Goal: Task Accomplishment & Management: Manage account settings

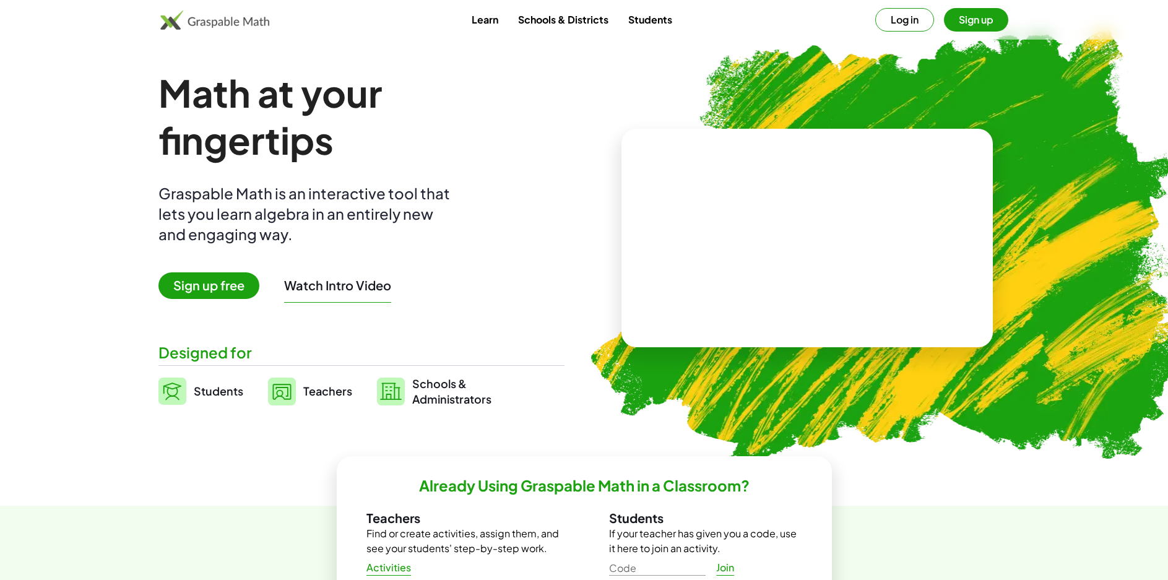
click at [639, 25] on link "Students" at bounding box center [650, 19] width 64 height 23
click at [985, 19] on button "Sign up" at bounding box center [976, 20] width 64 height 24
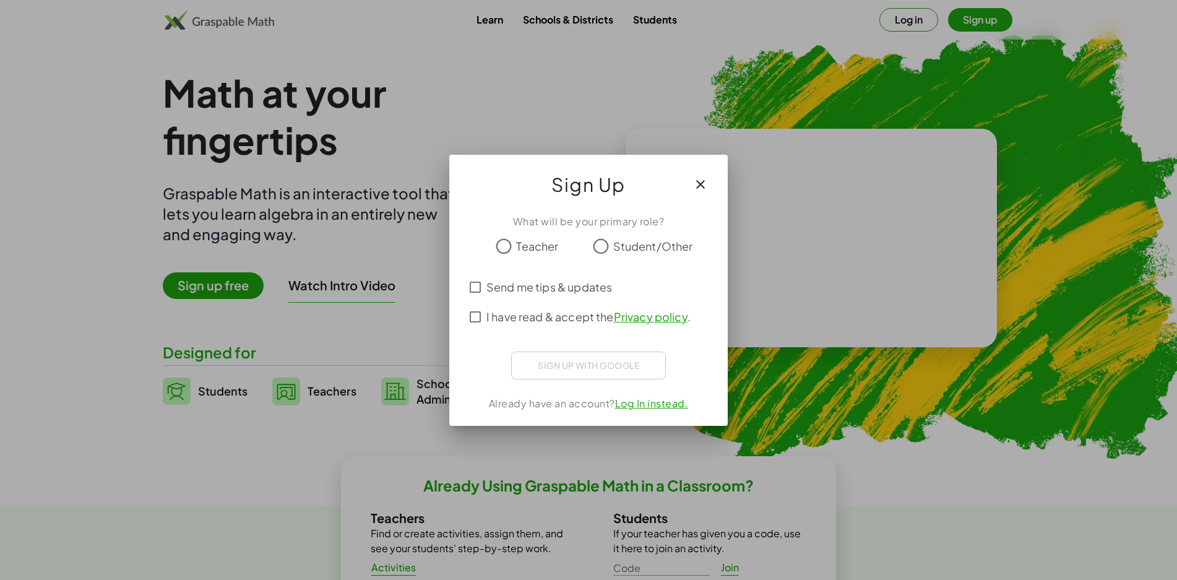
click at [528, 249] on span "Teacher" at bounding box center [537, 246] width 42 height 17
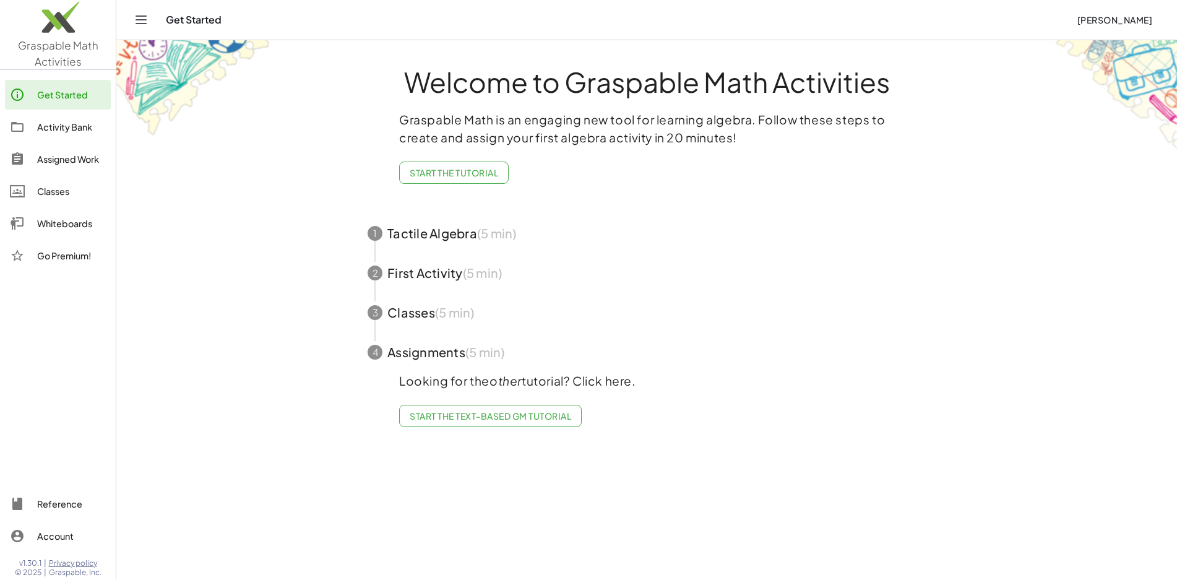
click at [78, 194] on div "Classes" at bounding box center [71, 191] width 69 height 15
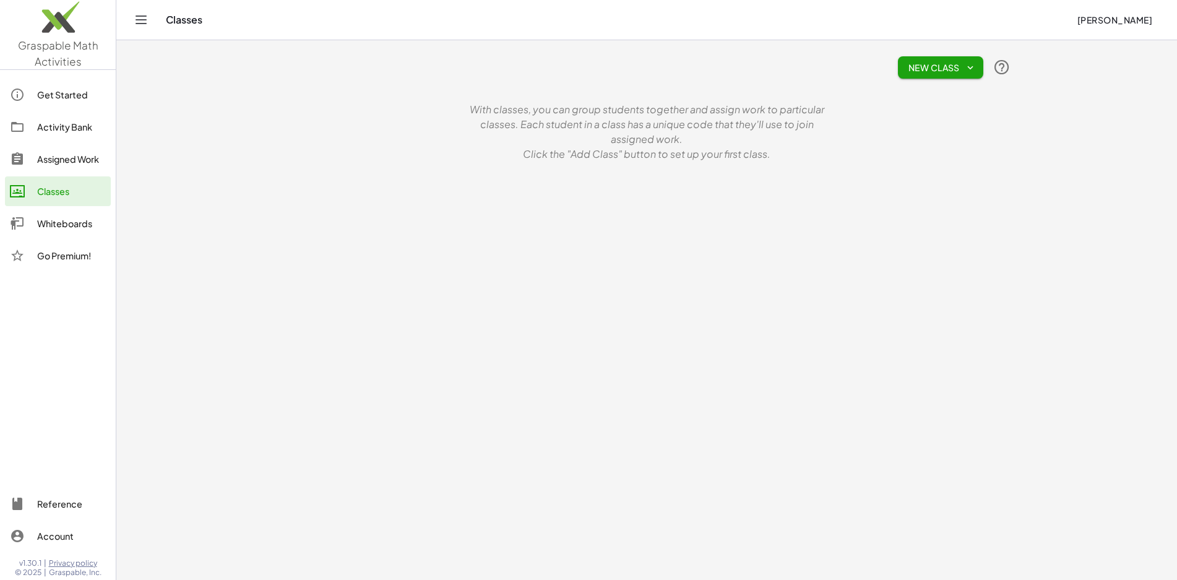
click at [157, 19] on div "Classes elvis romero vilchez" at bounding box center [646, 20] width 1031 height 40
click at [134, 25] on icon "Toggle navigation" at bounding box center [141, 19] width 15 height 15
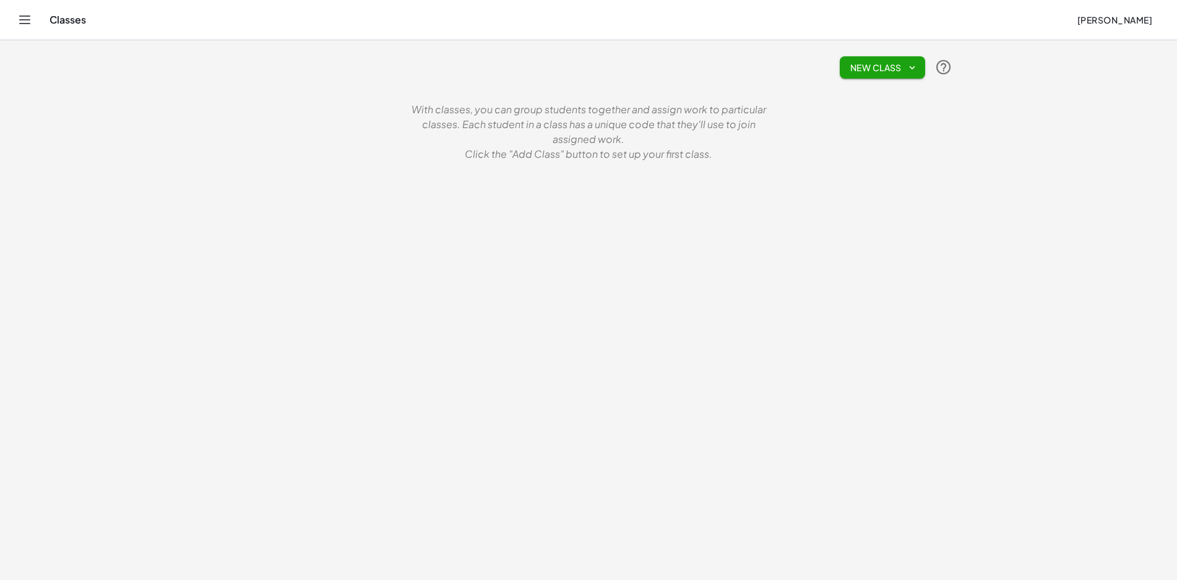
click at [880, 70] on span "New Class" at bounding box center [883, 67] width 66 height 11
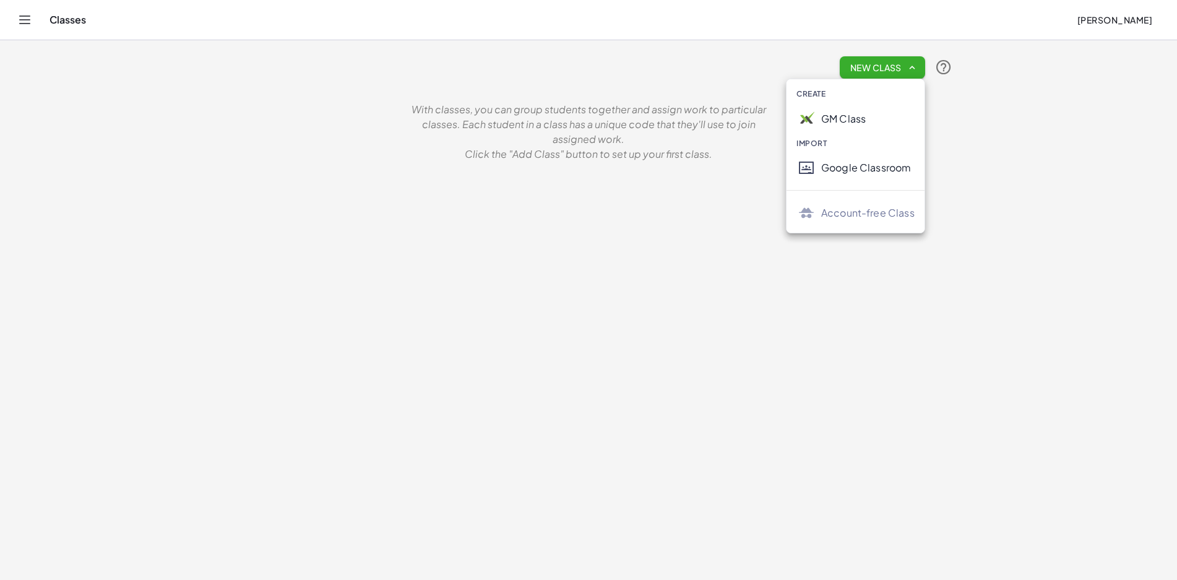
click at [880, 172] on div "Google Classroom" at bounding box center [867, 167] width 93 height 15
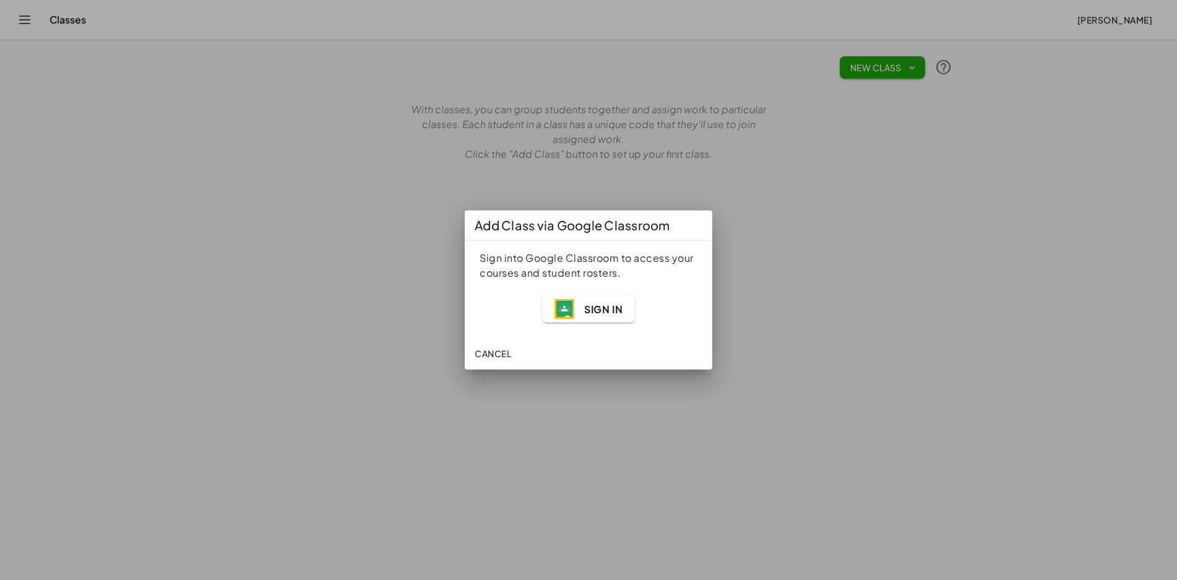
click at [604, 316] on span "Sign In" at bounding box center [589, 309] width 68 height 20
click at [486, 353] on span "Cancel" at bounding box center [493, 353] width 37 height 11
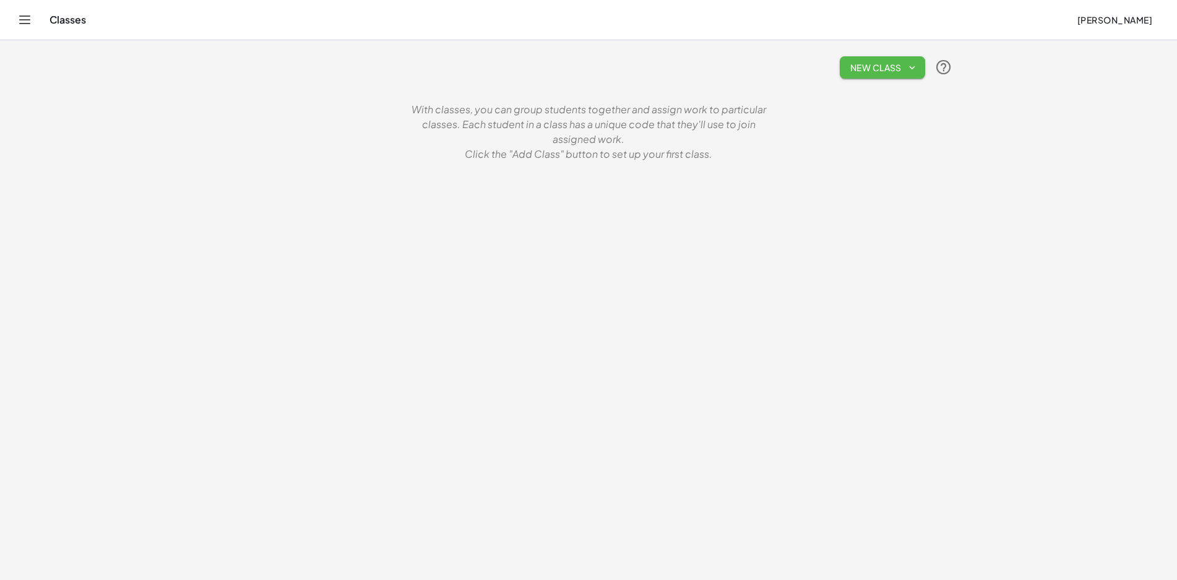
click at [918, 76] on button "New Class" at bounding box center [882, 67] width 85 height 22
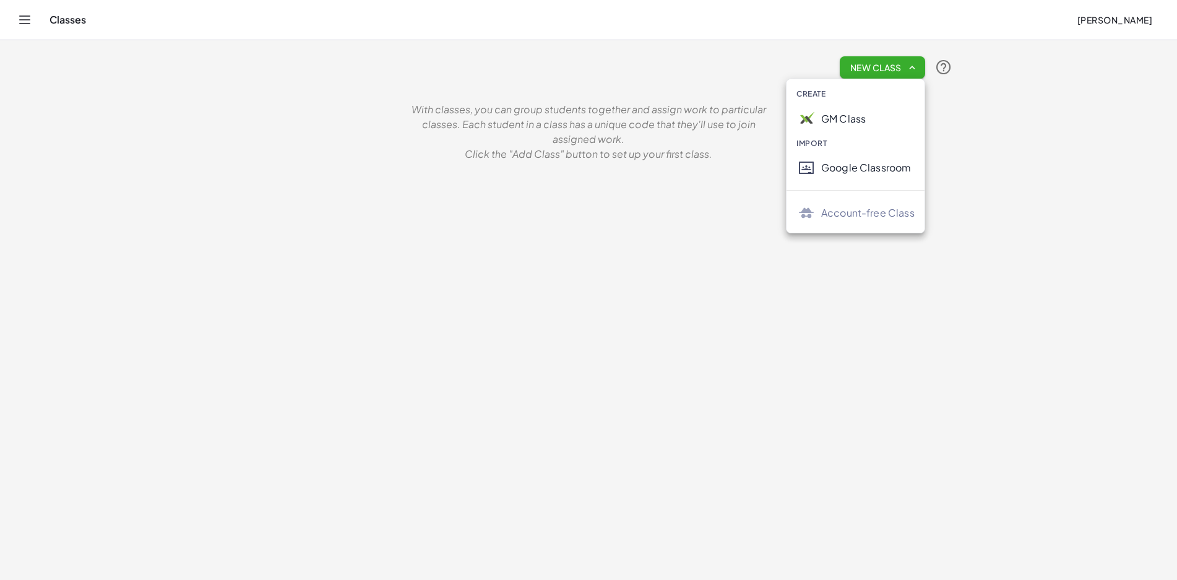
click at [847, 173] on div "Google Classroom" at bounding box center [867, 167] width 93 height 15
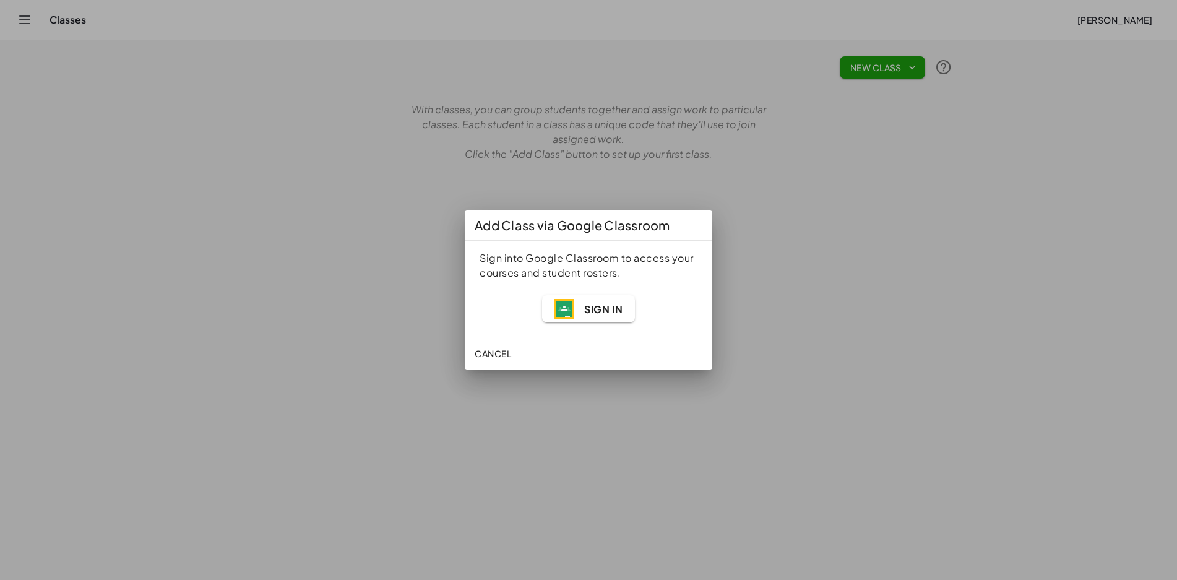
click at [491, 351] on span "Cancel" at bounding box center [493, 353] width 37 height 11
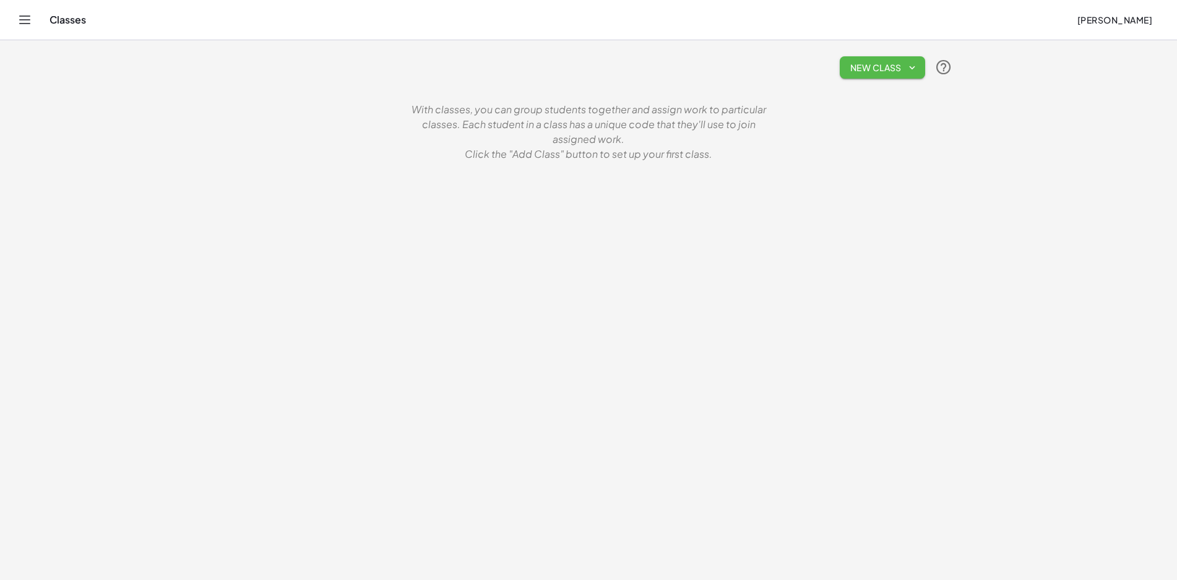
click at [908, 69] on icon "button" at bounding box center [912, 67] width 11 height 11
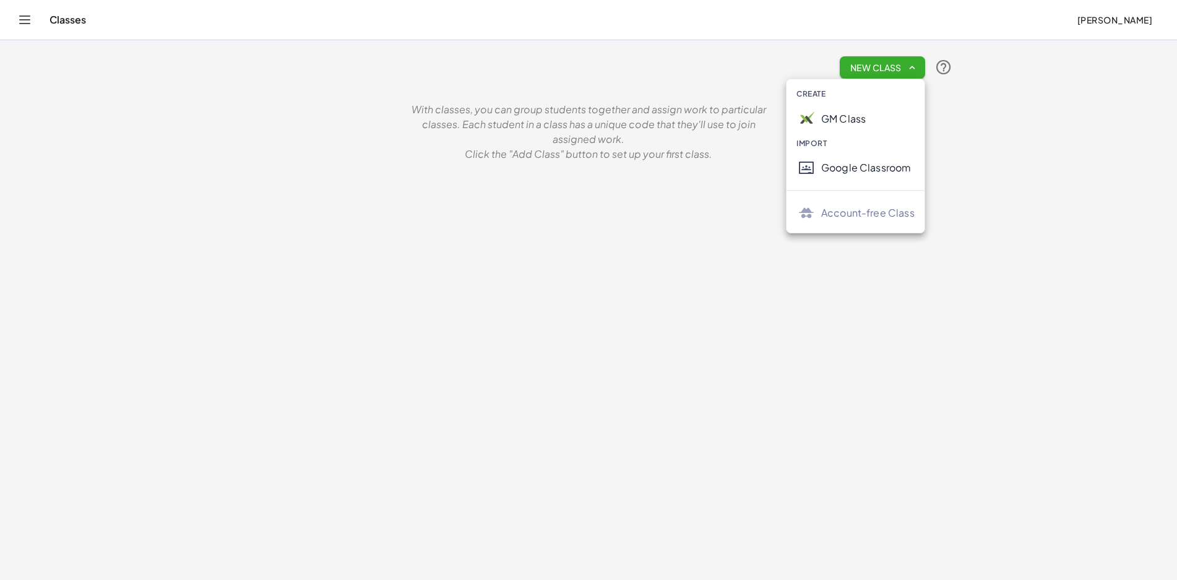
click at [850, 119] on div "GM Class" at bounding box center [867, 118] width 93 height 15
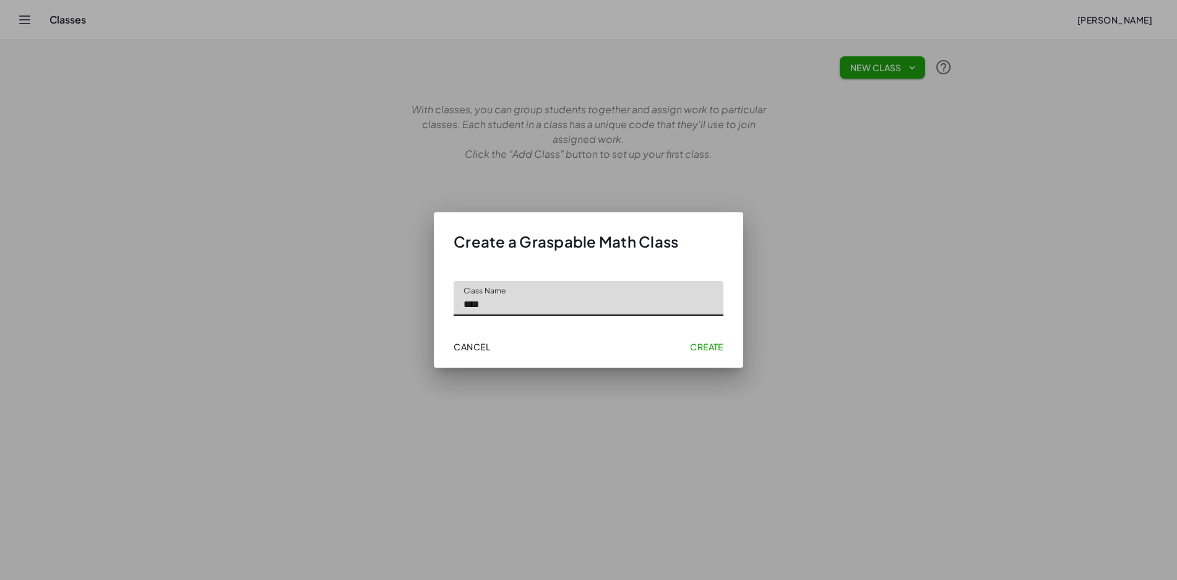
type input "****"
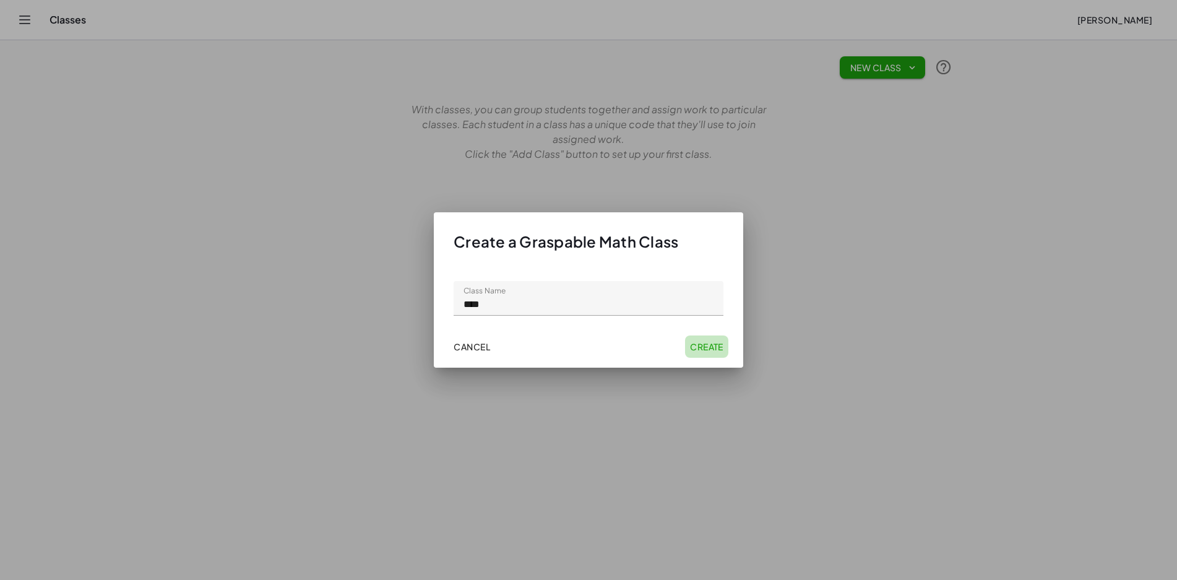
click at [701, 347] on span "Create" at bounding box center [706, 346] width 33 height 11
